Goal: Task Accomplishment & Management: Use online tool/utility

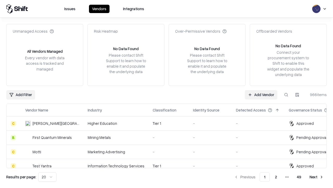
click at [261, 94] on link "Add Vendor" at bounding box center [261, 94] width 33 height 9
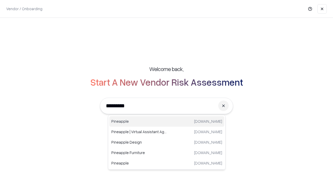
click at [167, 121] on div "Pineapple [DOMAIN_NAME]" at bounding box center [166, 121] width 115 height 10
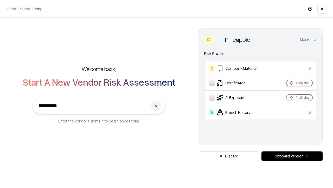
type input "*********"
click at [292, 156] on button "Onboard Vendor" at bounding box center [292, 155] width 61 height 9
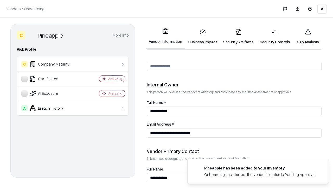
scroll to position [270, 0]
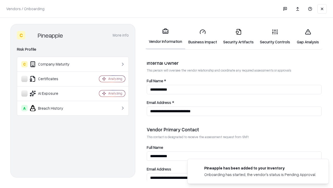
click at [239, 36] on link "Security Artifacts" at bounding box center [238, 36] width 37 height 24
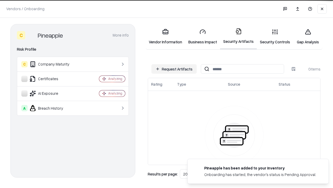
click at [174, 69] on button "Request Artifacts" at bounding box center [174, 68] width 45 height 9
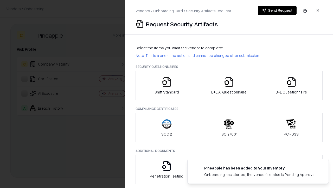
click at [291, 85] on icon "button" at bounding box center [291, 82] width 10 height 10
click at [229, 85] on icon "button" at bounding box center [229, 82] width 10 height 10
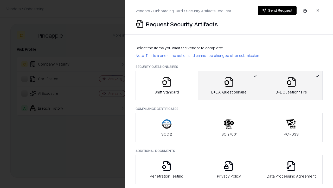
click at [277, 10] on button "Send Request" at bounding box center [277, 10] width 39 height 9
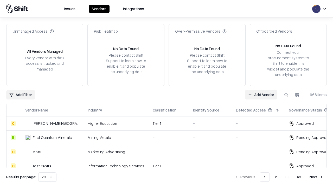
click at [286, 94] on button at bounding box center [286, 94] width 9 height 9
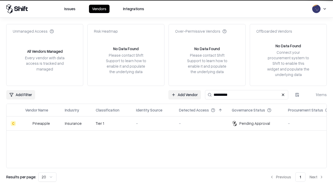
type input "*********"
click at [170, 123] on div "-" at bounding box center [153, 122] width 35 height 5
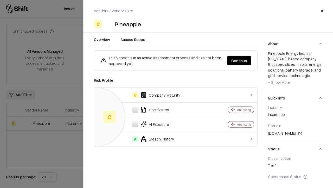
click at [239, 60] on button "Continue" at bounding box center [239, 60] width 24 height 9
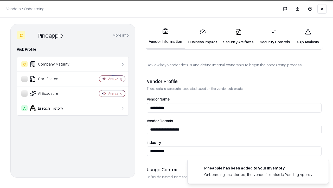
click at [239, 36] on link "Security Artifacts" at bounding box center [238, 36] width 37 height 24
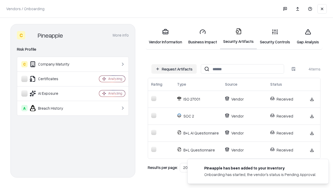
click at [308, 36] on link "Gap Analysis" at bounding box center [308, 36] width 29 height 24
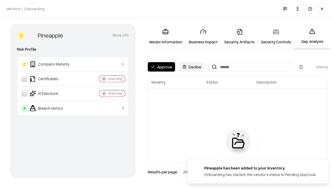
click at [161, 67] on button "Approve" at bounding box center [161, 66] width 27 height 9
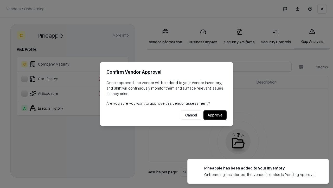
click at [215, 115] on button "Approve" at bounding box center [215, 114] width 23 height 9
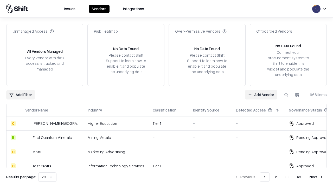
type input "*********"
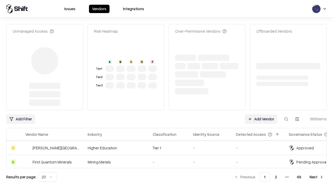
click at [261, 114] on link "Add Vendor" at bounding box center [261, 118] width 33 height 9
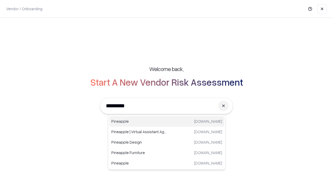
click at [167, 121] on div "Pineapple [DOMAIN_NAME]" at bounding box center [166, 121] width 115 height 10
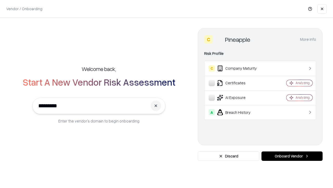
type input "*********"
click at [292, 156] on button "Onboard Vendor" at bounding box center [292, 155] width 61 height 9
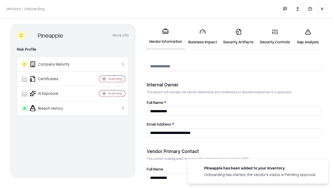
scroll to position [270, 0]
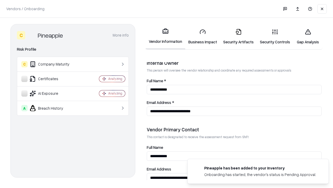
click at [308, 36] on link "Gap Analysis" at bounding box center [308, 36] width 29 height 24
